Goal: Transaction & Acquisition: Purchase product/service

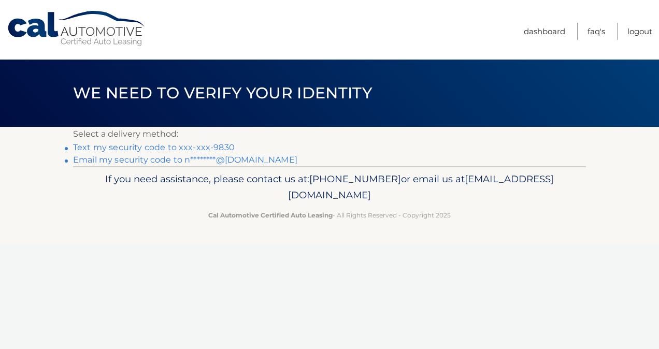
click at [185, 148] on link "Text my security code to xxx-xxx-9830" at bounding box center [154, 147] width 162 height 10
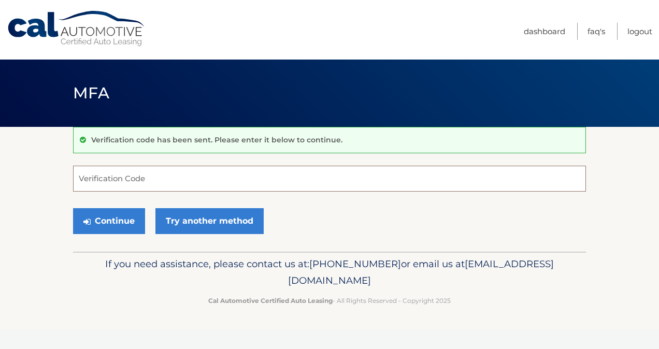
click at [167, 171] on input "Verification Code" at bounding box center [329, 179] width 513 height 26
type input "681664"
click at [116, 226] on button "Continue" at bounding box center [109, 221] width 72 height 26
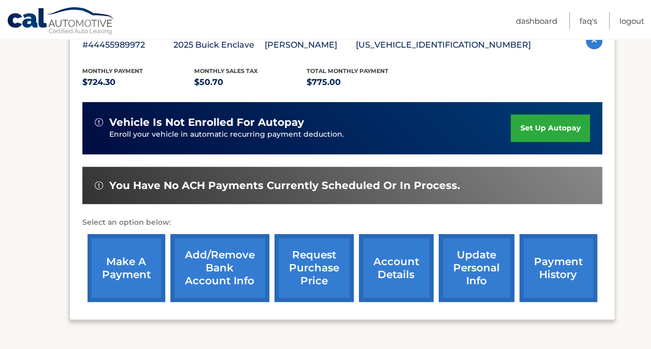
scroll to position [205, 0]
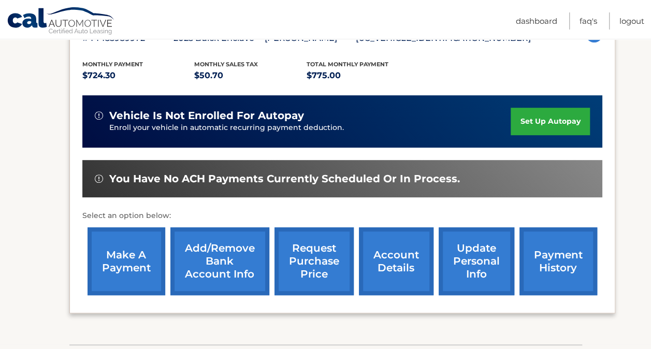
click at [129, 252] on link "make a payment" at bounding box center [127, 261] width 78 height 68
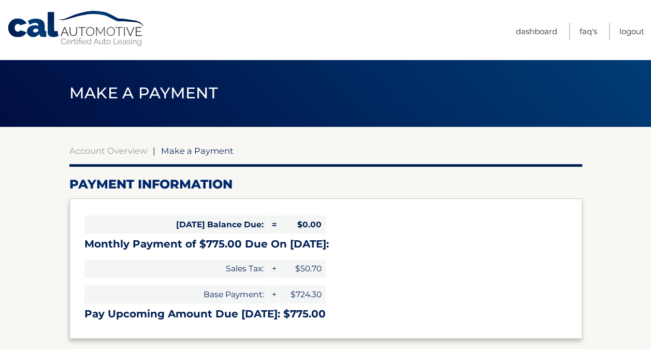
select select "MTllYTQyMWItNzQ2YS00MTQ3LTg2MTctZDVjMTI2NDlkZTM4"
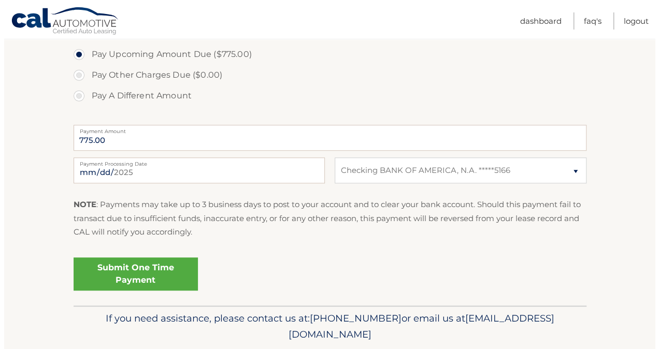
scroll to position [357, 0]
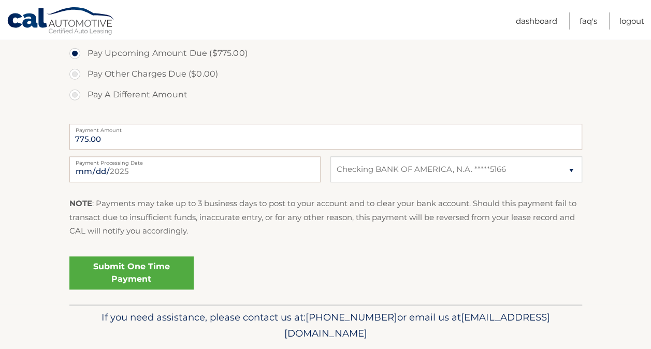
click at [120, 264] on link "Submit One Time Payment" at bounding box center [131, 272] width 124 height 33
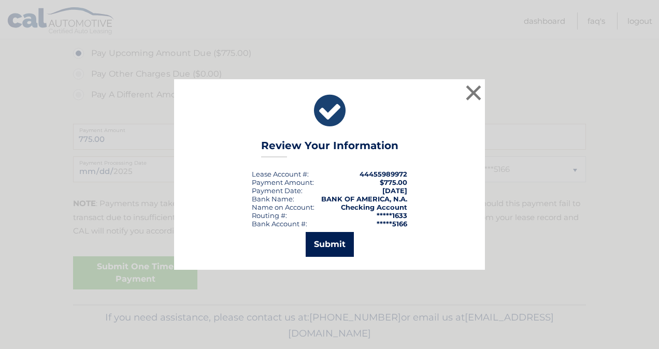
click at [334, 239] on button "Submit" at bounding box center [330, 244] width 48 height 25
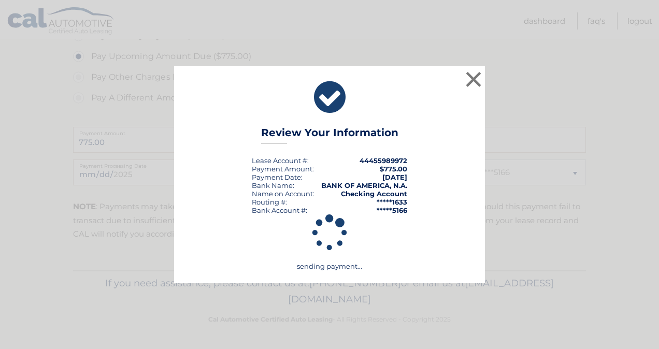
scroll to position [353, 0]
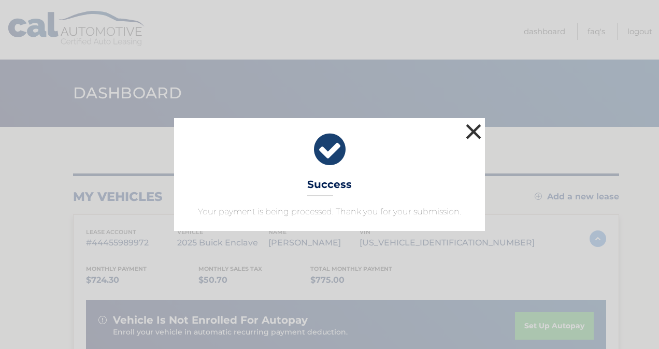
click at [480, 135] on button "×" at bounding box center [473, 131] width 21 height 21
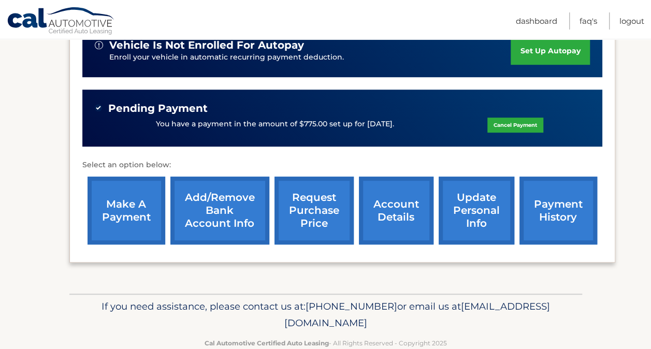
scroll to position [277, 0]
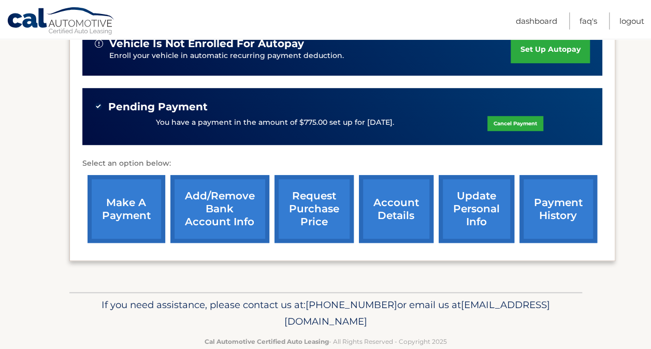
click at [412, 212] on link "account details" at bounding box center [396, 209] width 75 height 68
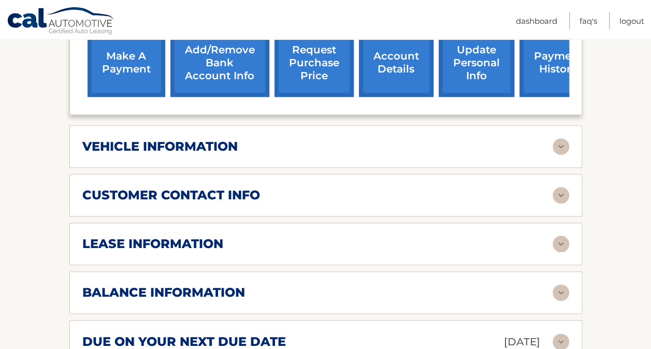
scroll to position [474, 0]
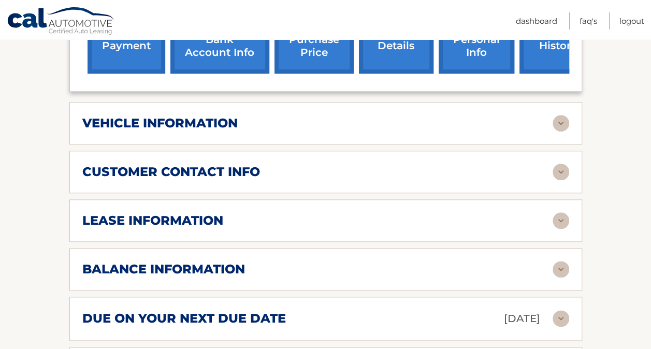
click at [330, 199] on div "lease information Contract Start Date Jul 25, 2025 Term 39 Maturity Date Oct 25…" at bounding box center [325, 220] width 513 height 42
click at [559, 212] on img at bounding box center [561, 220] width 17 height 17
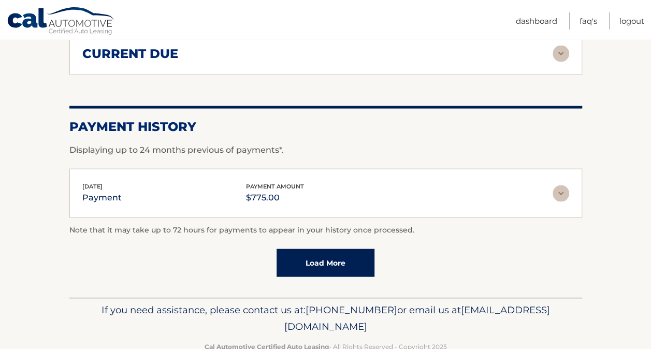
scroll to position [991, 0]
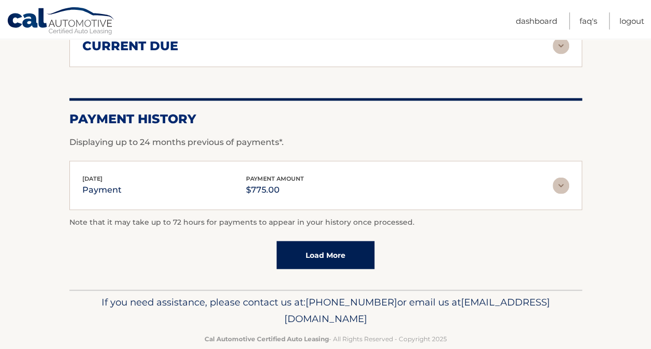
click at [343, 241] on link "Load More" at bounding box center [326, 255] width 98 height 28
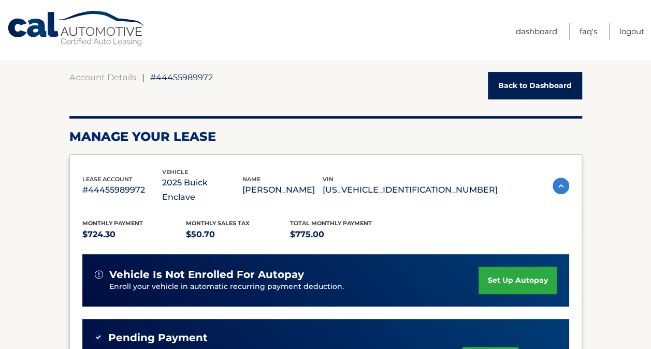
scroll to position [0, 0]
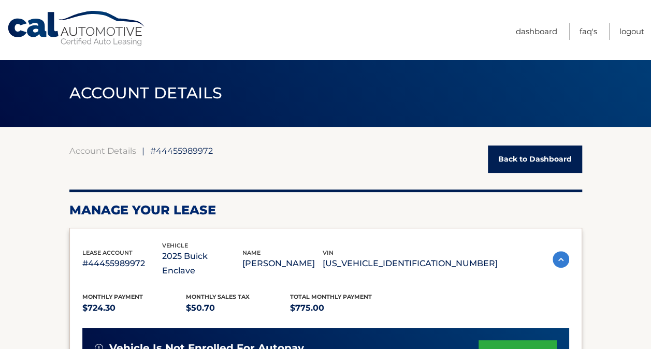
click at [508, 151] on link "Back to Dashboard" at bounding box center [535, 159] width 94 height 27
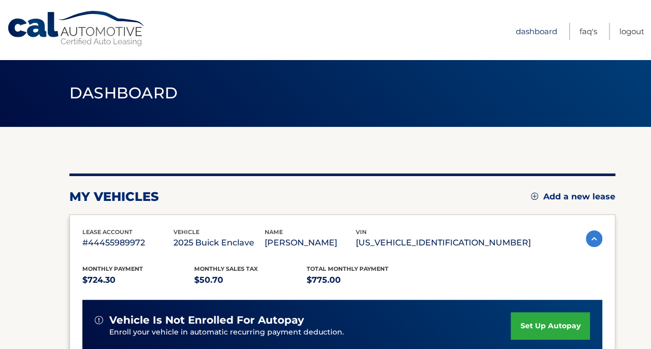
click at [533, 33] on link "Dashboard" at bounding box center [536, 31] width 41 height 17
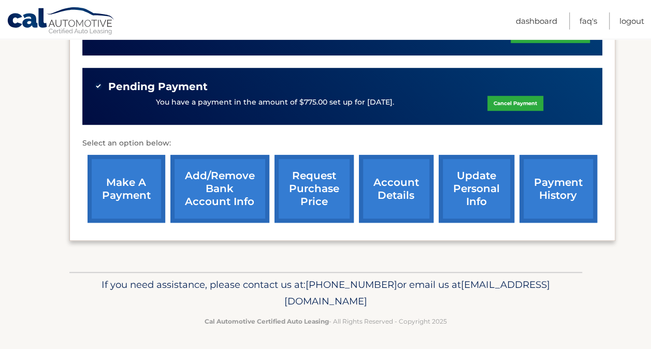
scroll to position [297, 0]
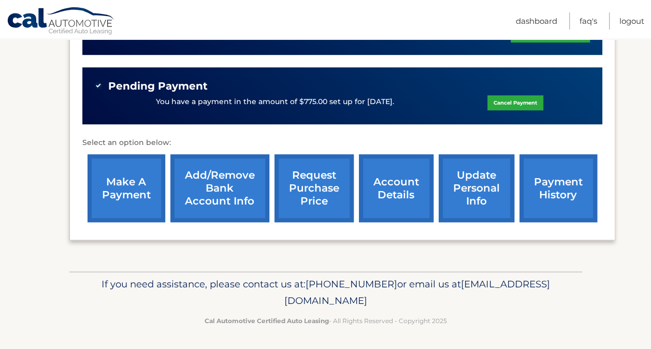
click at [393, 189] on link "account details" at bounding box center [396, 188] width 75 height 68
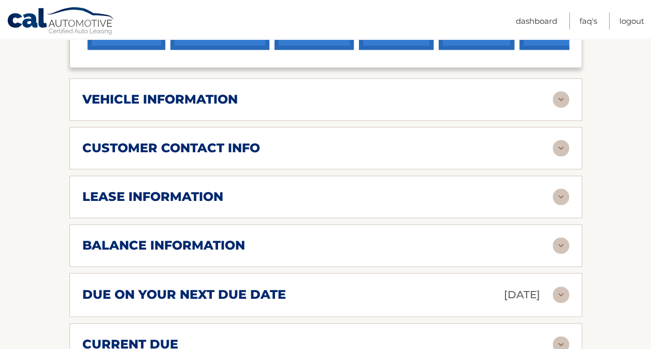
scroll to position [499, 0]
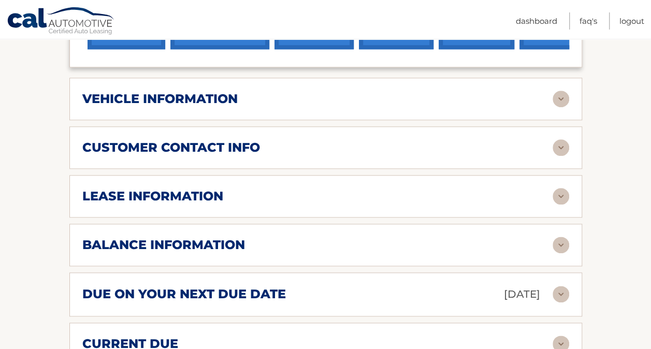
click at [531, 189] on div "lease information" at bounding box center [317, 197] width 470 height 16
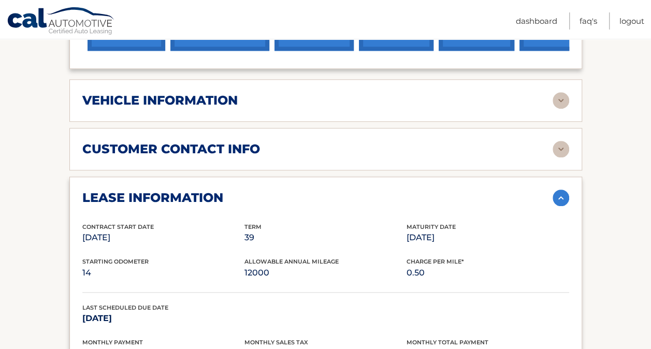
scroll to position [496, 0]
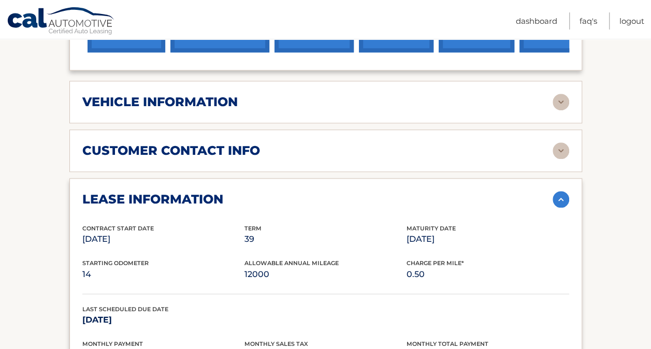
click at [462, 96] on div "vehicle information vehicle Year [DATE] vehicle make Buick vehicle model Enclav…" at bounding box center [325, 102] width 513 height 42
click at [557, 94] on img at bounding box center [561, 102] width 17 height 17
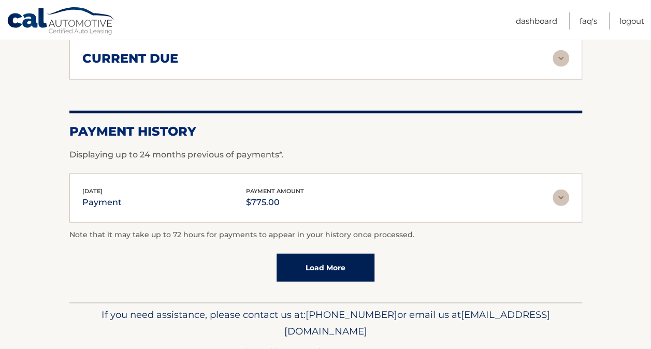
scroll to position [1239, 0]
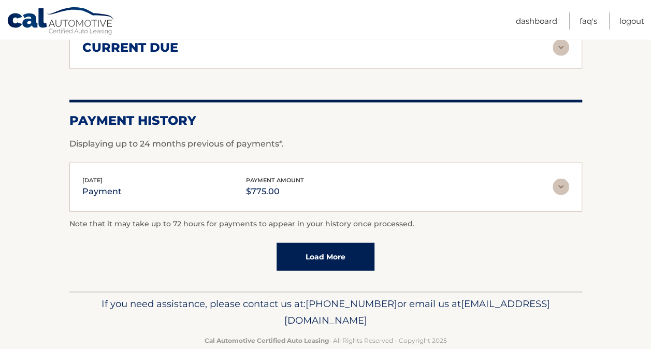
click at [326, 243] on link "Load More" at bounding box center [326, 257] width 98 height 28
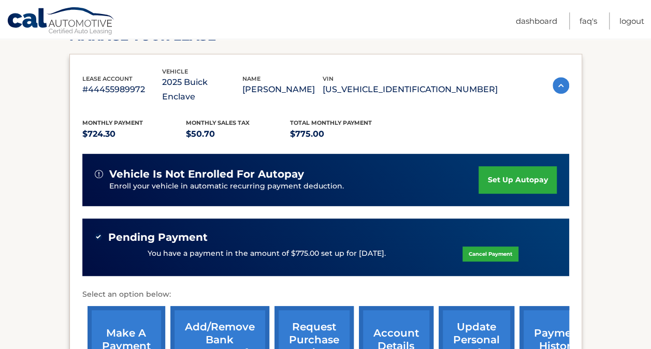
scroll to position [0, 0]
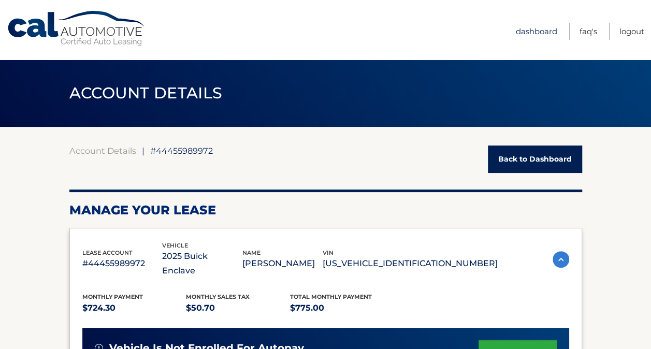
click at [531, 28] on link "Dashboard" at bounding box center [536, 31] width 41 height 17
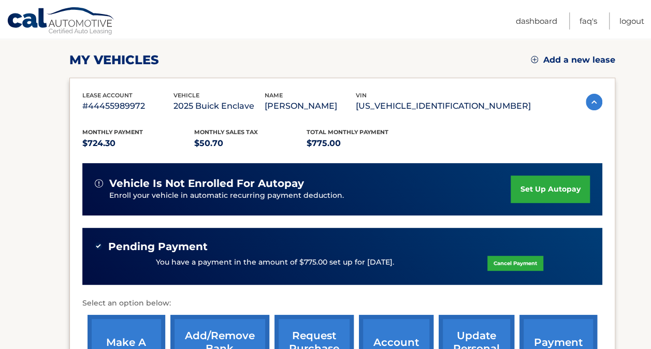
scroll to position [136, 0]
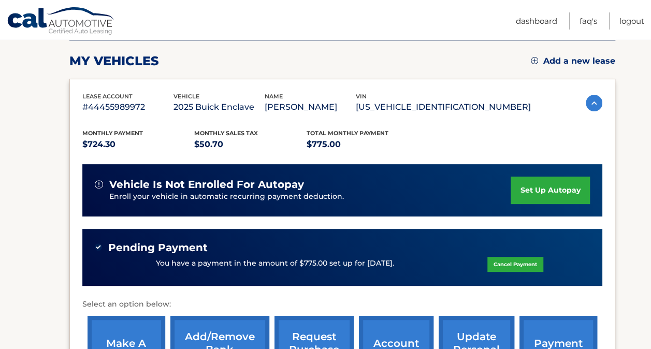
click at [492, 269] on link "Cancel Payment" at bounding box center [515, 264] width 56 height 15
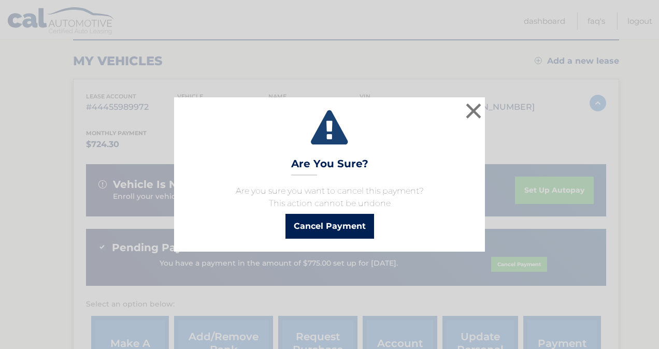
click at [310, 230] on button "Cancel Payment" at bounding box center [329, 226] width 89 height 25
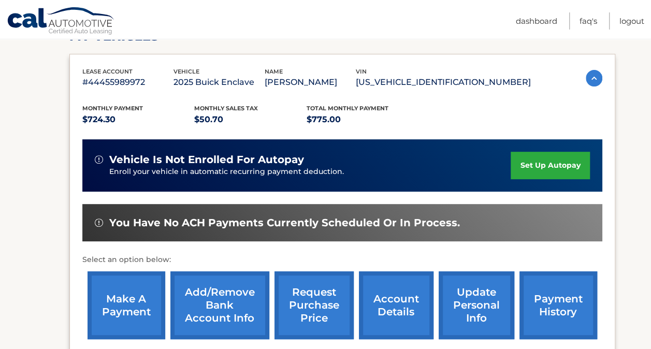
scroll to position [161, 0]
click at [559, 292] on link "payment history" at bounding box center [558, 305] width 78 height 68
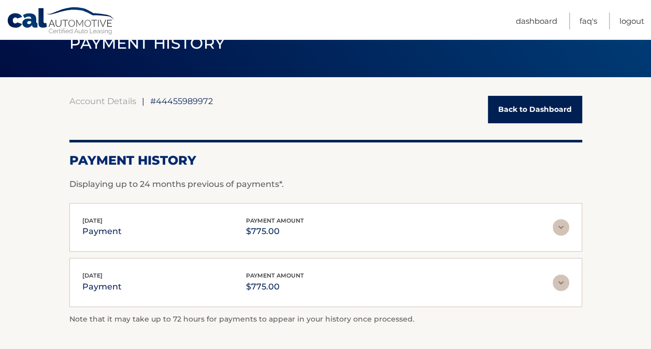
scroll to position [47, 0]
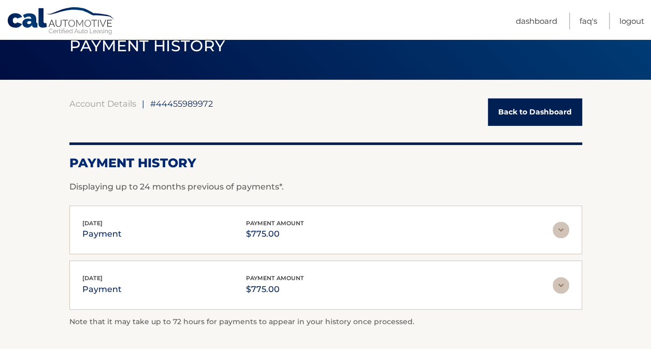
click at [531, 113] on link "Back to Dashboard" at bounding box center [535, 111] width 94 height 27
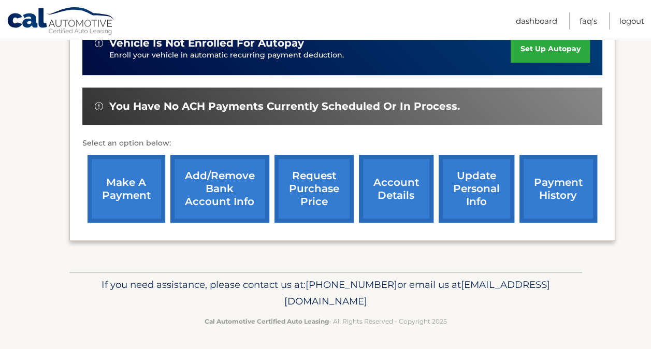
scroll to position [278, 0]
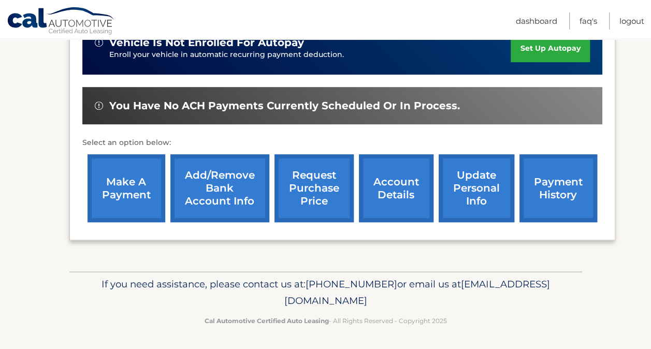
click at [383, 199] on link "account details" at bounding box center [396, 188] width 75 height 68
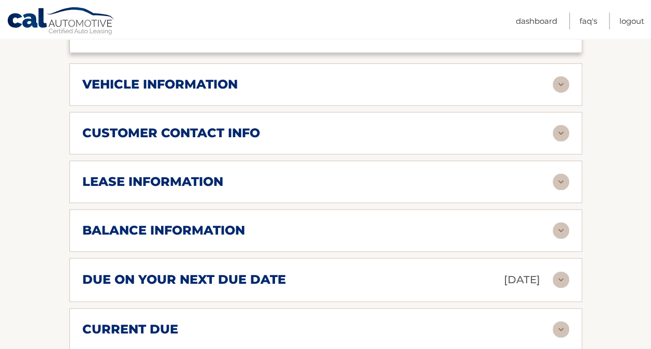
scroll to position [499, 0]
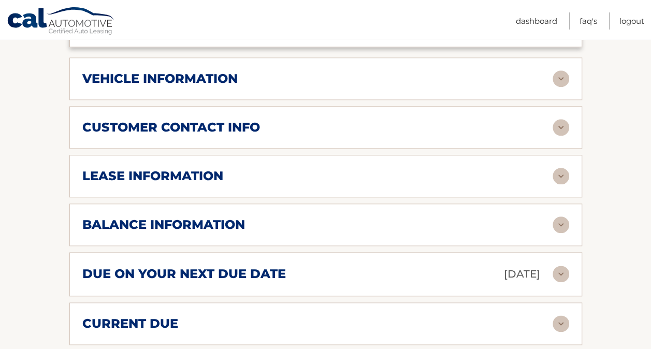
click at [426, 219] on div "balance information Payments Received 2 Payments Remaining 37 Next Payment will…" at bounding box center [325, 225] width 513 height 42
click at [562, 216] on img at bounding box center [561, 224] width 17 height 17
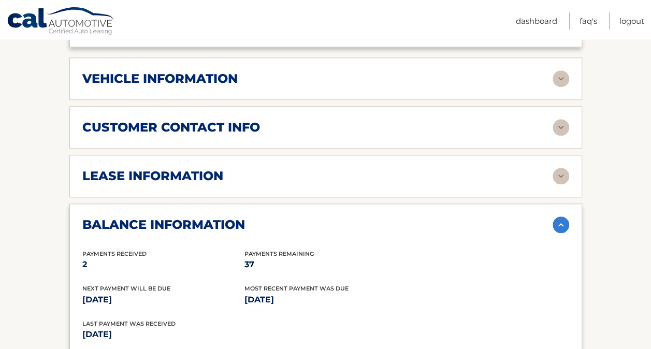
click at [562, 216] on img at bounding box center [561, 224] width 17 height 17
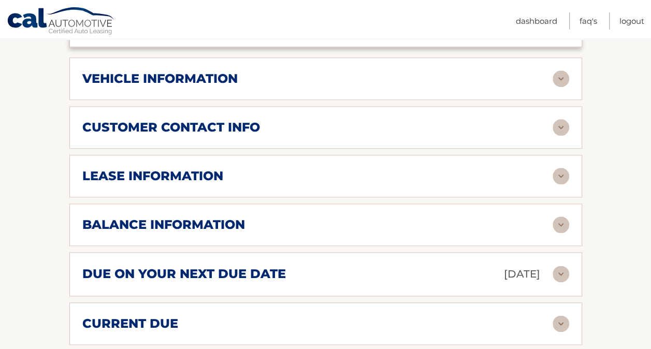
click at [566, 266] on img at bounding box center [561, 274] width 17 height 17
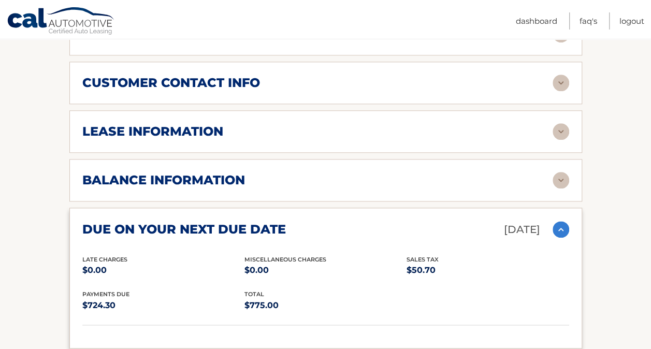
scroll to position [563, 0]
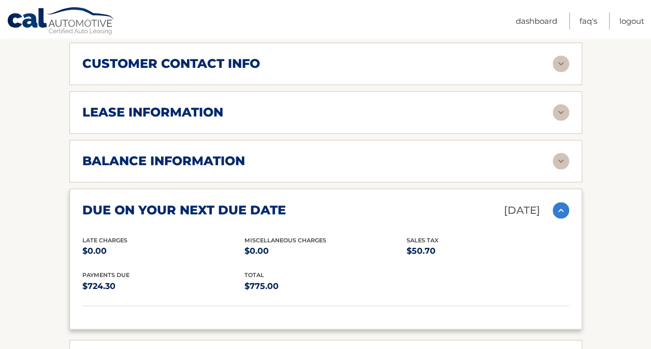
click at [562, 202] on img at bounding box center [561, 210] width 17 height 17
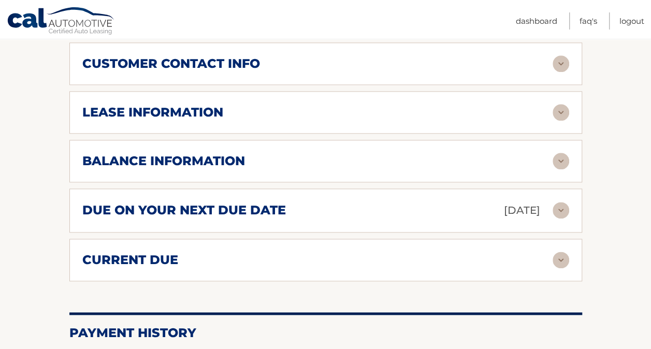
click at [603, 226] on section "Account Details | #44455989972 Back to Dashboard Manage Your Lease lease accoun…" at bounding box center [325, 34] width 651 height 940
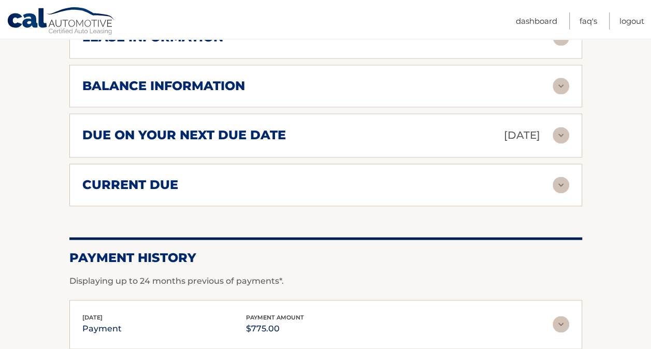
scroll to position [778, 0]
